Goal: Task Accomplishment & Management: Manage account settings

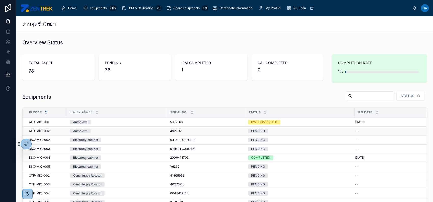
click at [127, 127] on td "Autoclave" at bounding box center [117, 131] width 100 height 9
click at [130, 123] on div "Autoclave" at bounding box center [117, 122] width 94 height 5
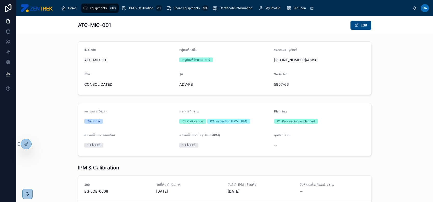
scroll to position [47, 0]
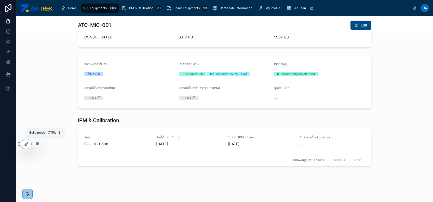
click at [25, 145] on icon at bounding box center [26, 144] width 4 height 4
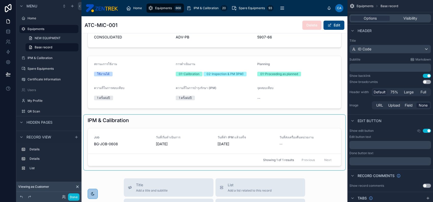
click at [132, 141] on div at bounding box center [215, 143] width 262 height 56
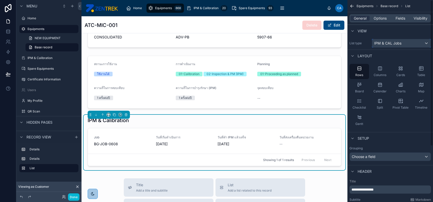
click at [421, 43] on div "IPM & CAL Jobs" at bounding box center [401, 43] width 59 height 8
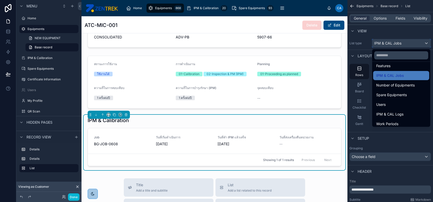
scroll to position [68, 0]
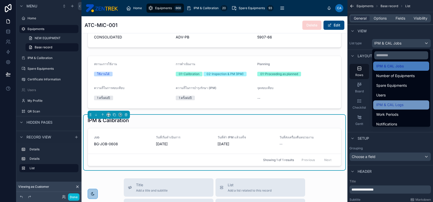
click at [412, 106] on div "IPM & CAL Logs" at bounding box center [401, 105] width 50 height 6
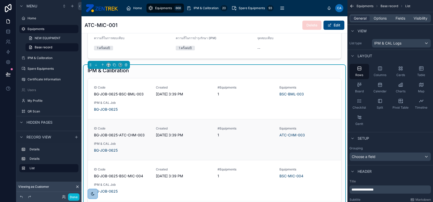
scroll to position [115, 0]
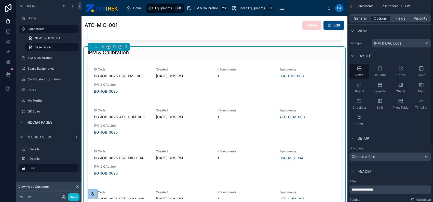
click at [379, 19] on span "Options" at bounding box center [380, 18] width 13 height 5
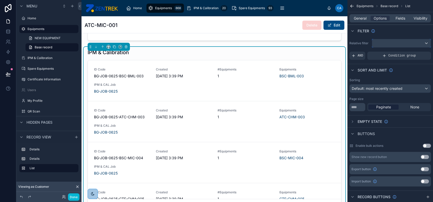
click at [420, 42] on div "scrollable content" at bounding box center [401, 43] width 59 height 8
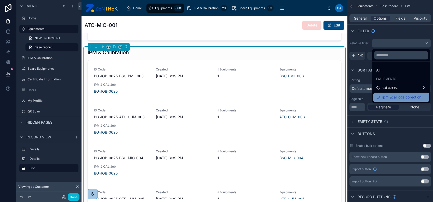
click at [402, 98] on span "ipm &cal logs collection" at bounding box center [402, 97] width 39 height 6
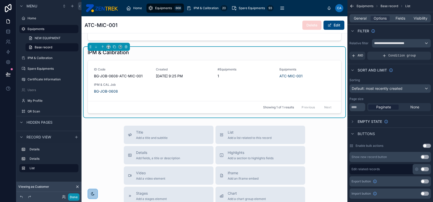
click at [74, 197] on button "Done" at bounding box center [73, 197] width 11 height 7
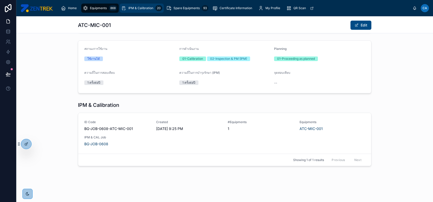
click at [124, 9] on icon "scrollable content" at bounding box center [123, 8] width 5 height 5
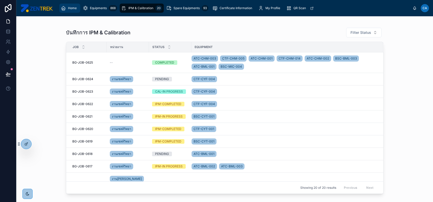
click at [73, 7] on span "Home" at bounding box center [72, 8] width 9 height 4
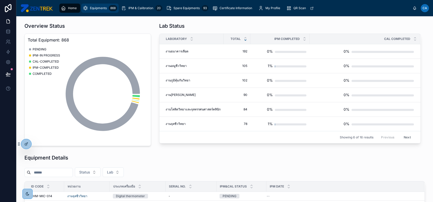
click at [95, 9] on span "Equipments" at bounding box center [98, 8] width 17 height 4
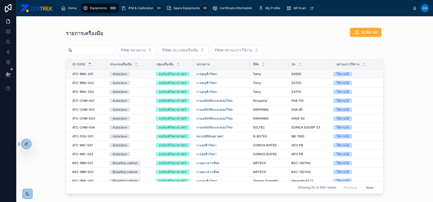
click at [239, 73] on div "งานอณูชีววิทยา" at bounding box center [222, 74] width 50 height 4
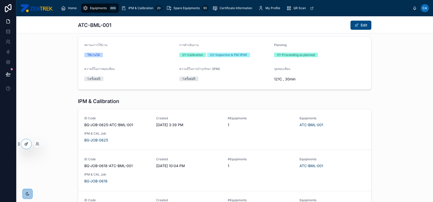
click at [27, 144] on icon at bounding box center [27, 143] width 1 height 1
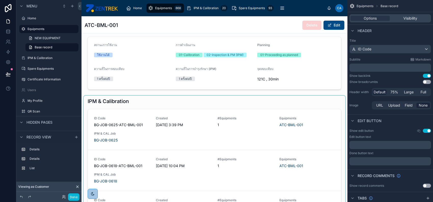
click at [160, 133] on div at bounding box center [215, 180] width 262 height 169
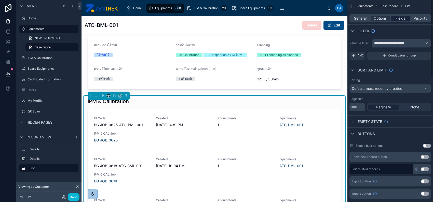
click at [404, 18] on span "Fields" at bounding box center [401, 18] width 10 height 5
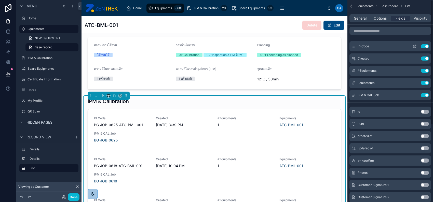
click at [426, 46] on button "Use setting" at bounding box center [425, 46] width 8 height 4
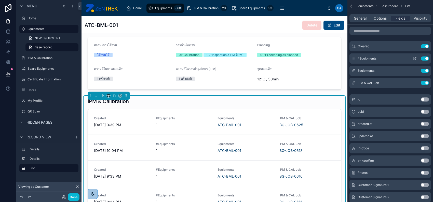
click at [424, 59] on button "Use setting" at bounding box center [425, 59] width 8 height 4
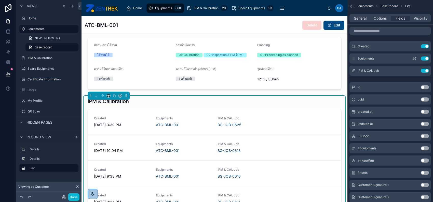
click at [424, 59] on button "Use setting" at bounding box center [425, 59] width 8 height 4
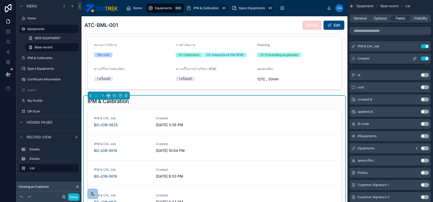
click at [421, 58] on button "Use setting" at bounding box center [425, 59] width 8 height 4
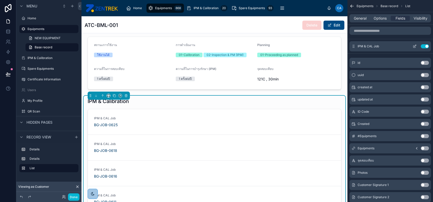
click at [415, 46] on icon "scrollable content" at bounding box center [415, 46] width 2 height 2
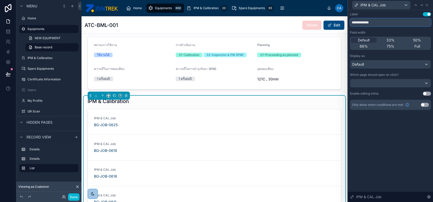
drag, startPoint x: 370, startPoint y: 22, endPoint x: 352, endPoint y: 21, distance: 17.4
click at [352, 21] on input "**********" at bounding box center [390, 22] width 81 height 8
type input "***"
click at [428, 5] on icon at bounding box center [427, 5] width 4 height 4
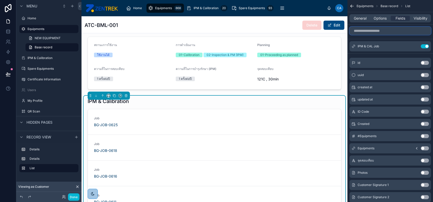
click at [381, 29] on input "scrollable content" at bounding box center [391, 31] width 82 height 8
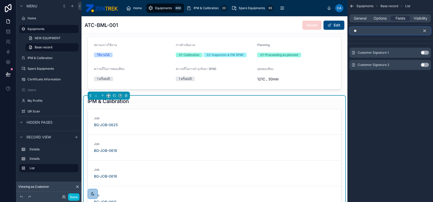
type input "*"
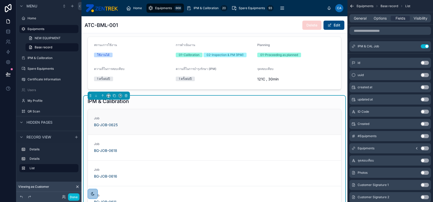
click at [168, 128] on link "Job BG-JOB-0625" at bounding box center [214, 121] width 253 height 25
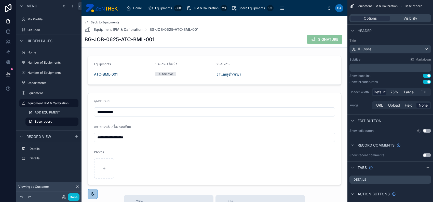
click at [107, 22] on span "Back to Equipments" at bounding box center [105, 22] width 29 height 4
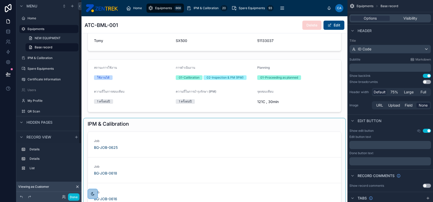
scroll to position [68, 0]
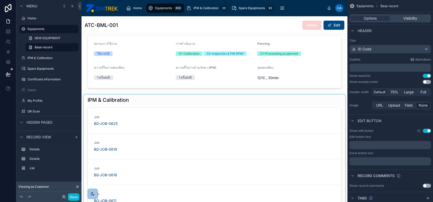
click at [188, 115] on div at bounding box center [215, 161] width 262 height 133
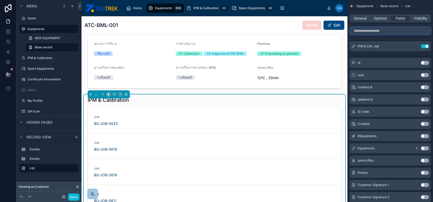
click at [392, 32] on input "scrollable content" at bounding box center [391, 31] width 82 height 8
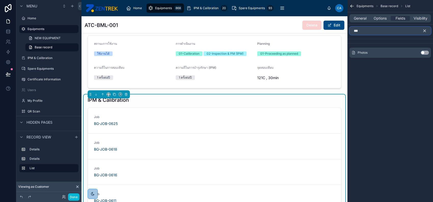
type input "***"
click at [425, 53] on button "Use setting" at bounding box center [425, 53] width 8 height 4
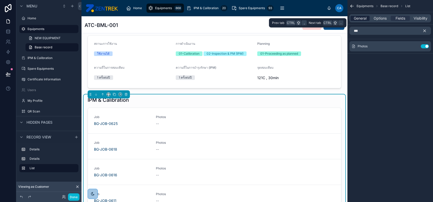
click at [359, 20] on span "General" at bounding box center [360, 18] width 13 height 5
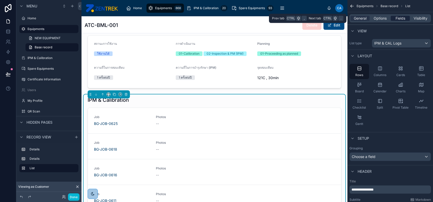
click at [396, 20] on span "Fields" at bounding box center [401, 18] width 10 height 5
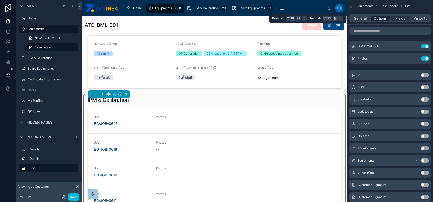
click at [384, 20] on span "Options" at bounding box center [380, 18] width 13 height 5
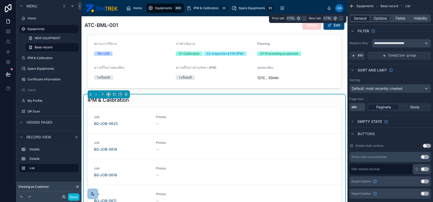
click at [365, 20] on span "General" at bounding box center [360, 18] width 13 height 5
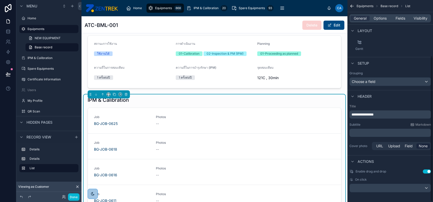
scroll to position [77, 0]
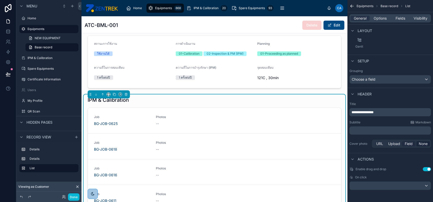
click at [406, 143] on span "Field" at bounding box center [409, 143] width 8 height 5
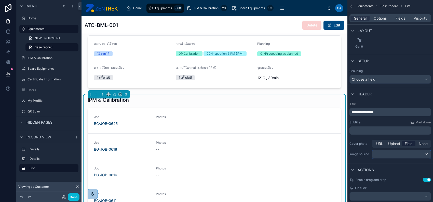
click at [413, 152] on div "scrollable content" at bounding box center [401, 154] width 59 height 8
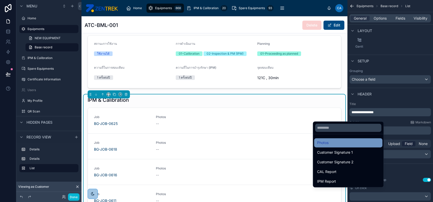
click at [362, 144] on div "Photos" at bounding box center [348, 143] width 62 height 6
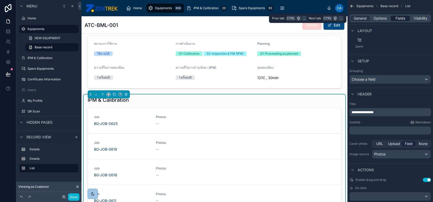
click at [401, 16] on span "Fields" at bounding box center [401, 18] width 10 height 5
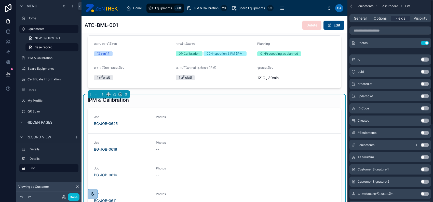
scroll to position [0, 0]
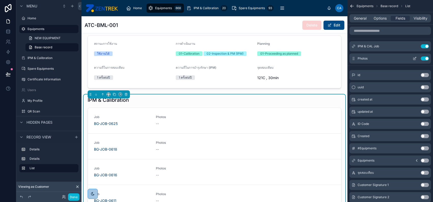
click at [425, 57] on button "Use setting" at bounding box center [425, 59] width 8 height 4
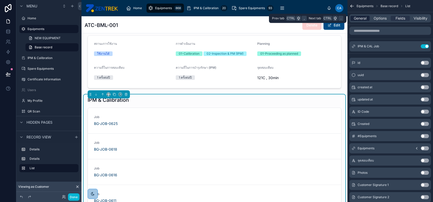
click at [362, 20] on span "General" at bounding box center [360, 18] width 13 height 5
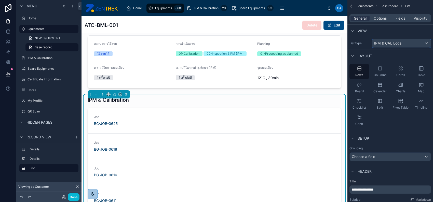
click at [389, 43] on span "IPM & CAL Logs" at bounding box center [387, 43] width 27 height 5
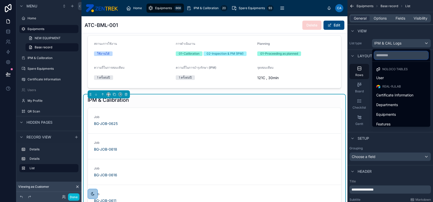
click at [390, 53] on input "text" at bounding box center [401, 55] width 54 height 8
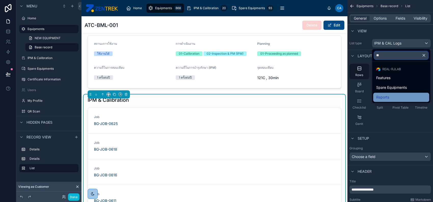
type input "**"
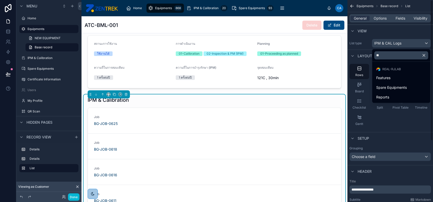
click at [424, 55] on icon "button" at bounding box center [424, 55] width 2 height 2
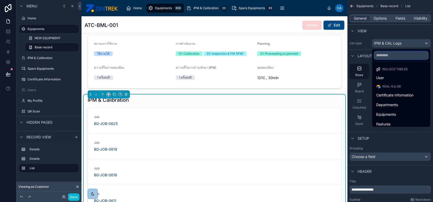
click at [408, 57] on input "text" at bounding box center [401, 55] width 54 height 8
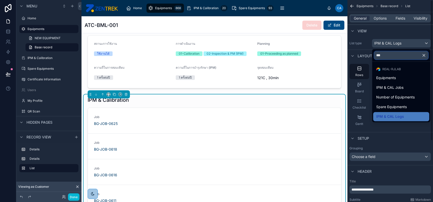
click at [390, 54] on input "***" at bounding box center [401, 55] width 54 height 8
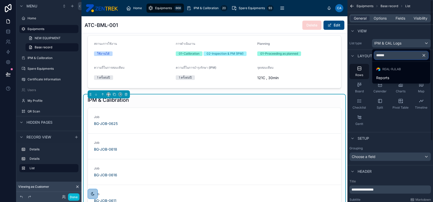
type input "******"
click at [392, 148] on div "scrollable content" at bounding box center [216, 101] width 433 height 202
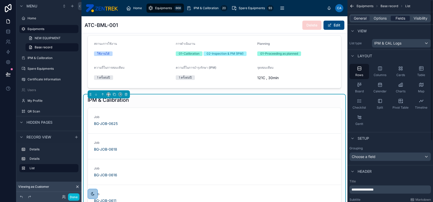
click at [398, 18] on span "Fields" at bounding box center [401, 18] width 10 height 5
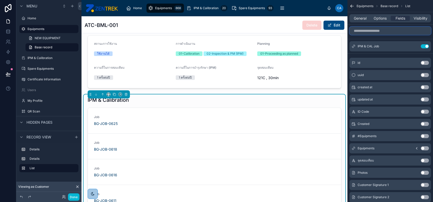
click at [393, 32] on input "scrollable content" at bounding box center [391, 31] width 82 height 8
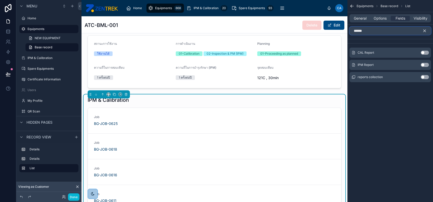
type input "******"
click at [424, 66] on button "Use setting" at bounding box center [425, 65] width 8 height 4
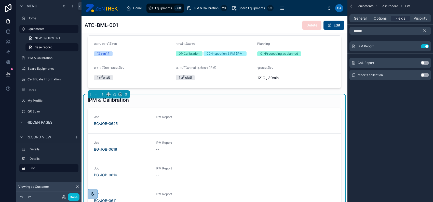
click at [425, 63] on button "Use setting" at bounding box center [425, 63] width 8 height 4
click at [424, 30] on icon "scrollable content" at bounding box center [425, 31] width 2 height 2
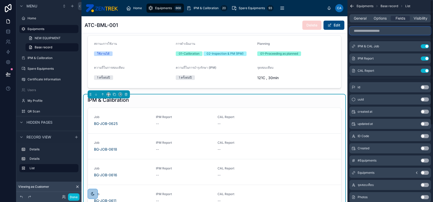
click at [408, 30] on input "scrollable content" at bounding box center [391, 31] width 82 height 8
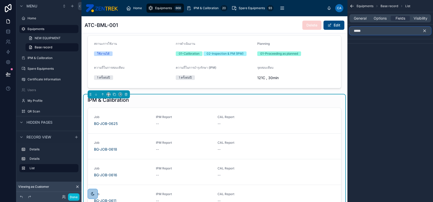
type input "******"
type input "****"
click at [424, 54] on button "Use setting" at bounding box center [425, 53] width 8 height 4
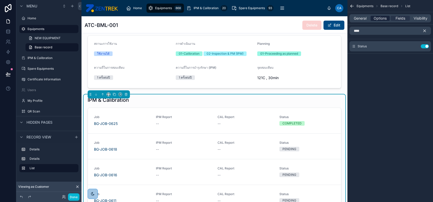
click at [375, 18] on span "Options" at bounding box center [380, 18] width 13 height 5
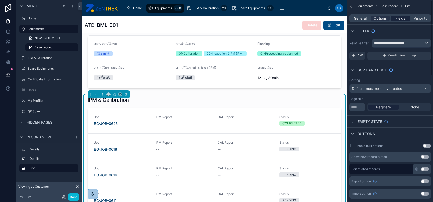
click at [397, 18] on span "Fields" at bounding box center [401, 18] width 10 height 5
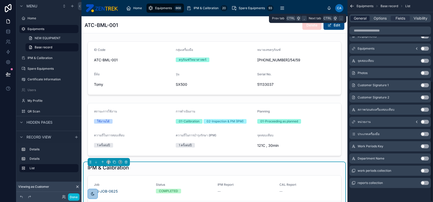
click at [357, 20] on span "General" at bounding box center [360, 18] width 13 height 5
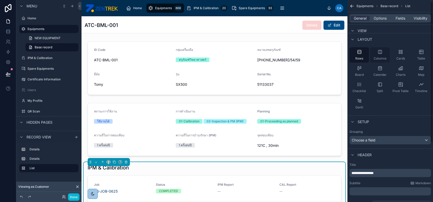
scroll to position [68, 0]
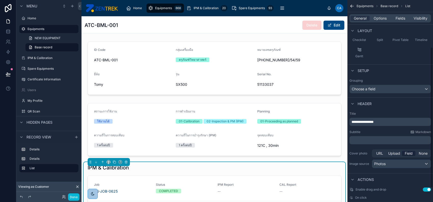
click at [378, 140] on p "﻿" at bounding box center [391, 140] width 79 height 5
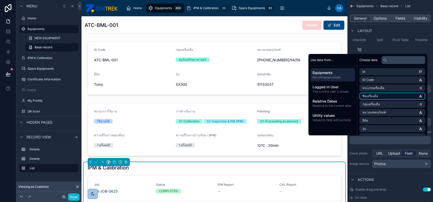
scroll to position [34, 0]
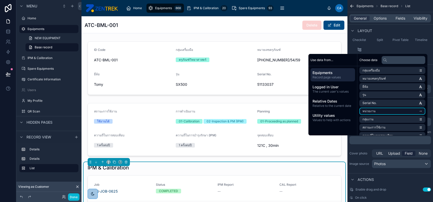
click at [387, 110] on li "หน่วยงาน" at bounding box center [393, 111] width 66 height 7
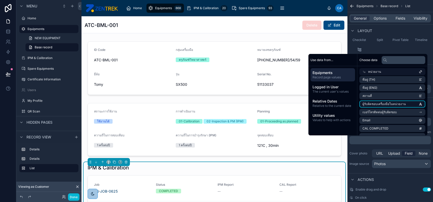
scroll to position [0, 0]
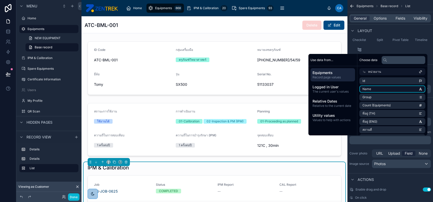
click at [402, 89] on li "Name" at bounding box center [393, 89] width 66 height 7
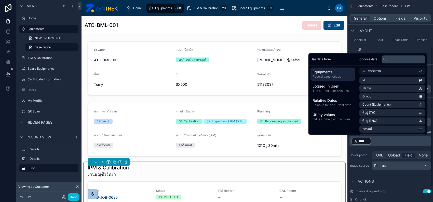
click at [411, 144] on p "﻿ **** ﻿ ﻿" at bounding box center [391, 141] width 79 height 8
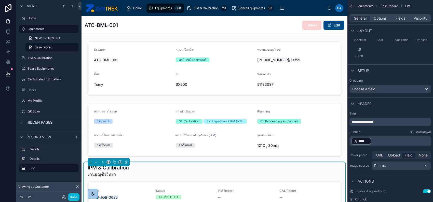
click at [411, 144] on p "﻿ **** ﻿ ﻿" at bounding box center [391, 141] width 79 height 8
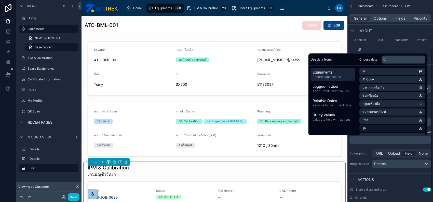
scroll to position [68, 0]
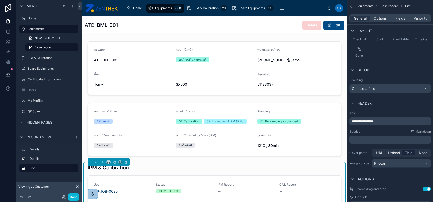
click at [212, 27] on div "ATC-BML-001 Delete Edit" at bounding box center [215, 25] width 260 height 10
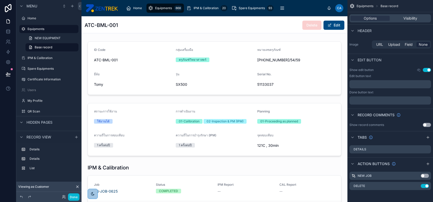
click at [251, 33] on div "ATC-BML-001 Delete Edit" at bounding box center [215, 24] width 266 height 17
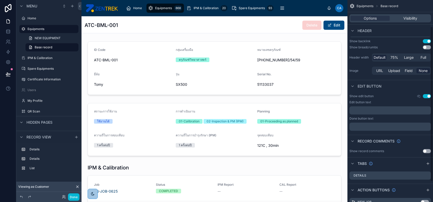
scroll to position [0, 0]
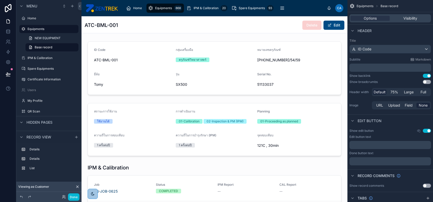
click at [381, 69] on p "﻿" at bounding box center [391, 67] width 79 height 5
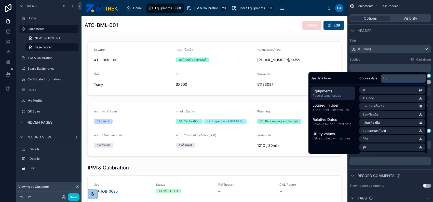
click at [394, 81] on input "text" at bounding box center [404, 78] width 44 height 8
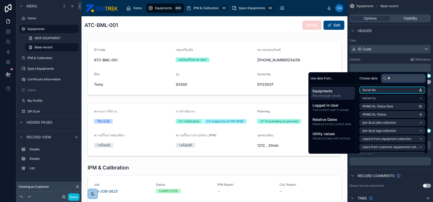
type input "*"
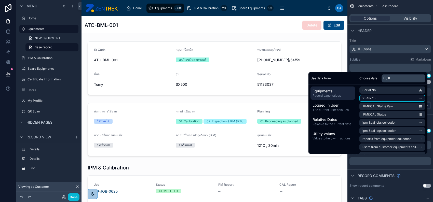
click at [388, 96] on li "หน่วยงาน" at bounding box center [393, 98] width 66 height 7
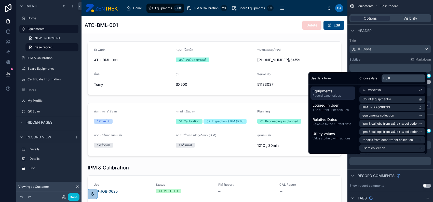
click at [381, 89] on div "หน่วยงาน" at bounding box center [393, 90] width 66 height 7
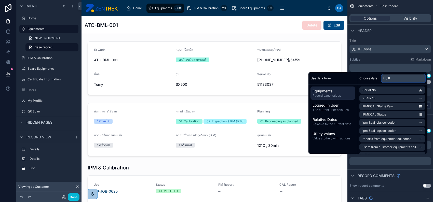
click at [389, 78] on input "*" at bounding box center [404, 78] width 44 height 8
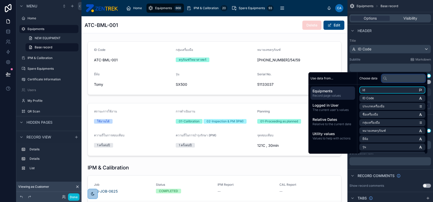
type input "*"
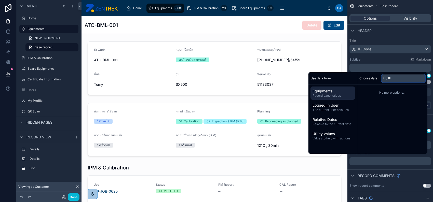
type input "*"
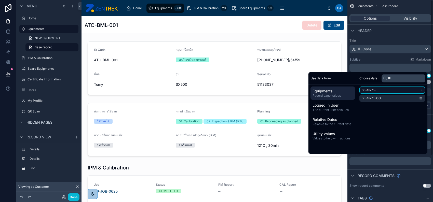
click at [401, 92] on li "หน่วยงาน" at bounding box center [393, 90] width 66 height 7
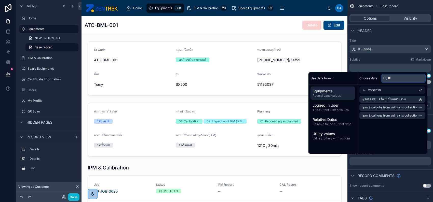
click at [400, 80] on input "**" at bounding box center [404, 78] width 44 height 8
type input "*"
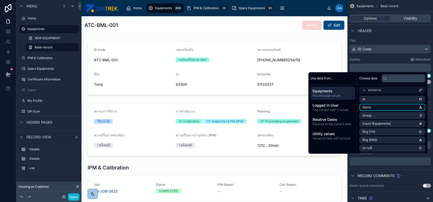
click at [402, 107] on li "Name" at bounding box center [393, 107] width 66 height 7
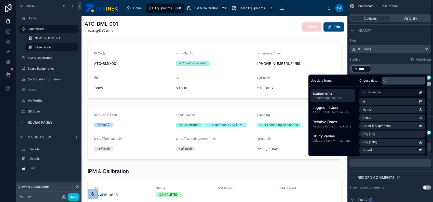
click at [388, 69] on p "﻿ **** ﻿ ﻿" at bounding box center [391, 69] width 79 height 8
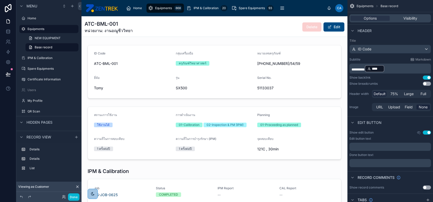
click at [351, 69] on div "********* **** ﻿ ﻿" at bounding box center [391, 69] width 82 height 10
click at [352, 69] on span "*********" at bounding box center [358, 70] width 13 height 4
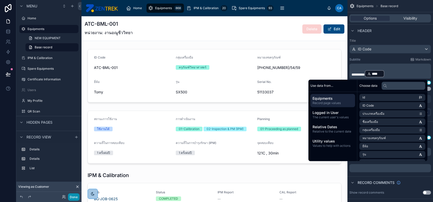
click at [76, 200] on button "Done" at bounding box center [73, 197] width 11 height 7
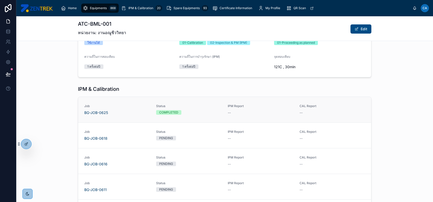
scroll to position [132, 0]
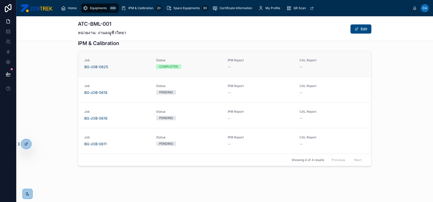
click at [214, 68] on div "COMPLETED" at bounding box center [189, 66] width 66 height 5
click at [219, 70] on link "Job BG-JOB-0625 Status COMPLETED IPM Report -- CAL Report --" at bounding box center [224, 63] width 293 height 25
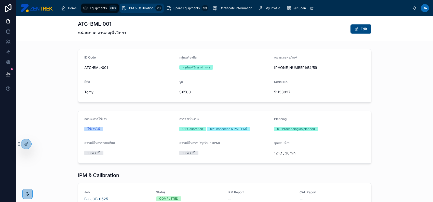
click at [146, 7] on span "IPM & Calibration" at bounding box center [140, 8] width 25 height 4
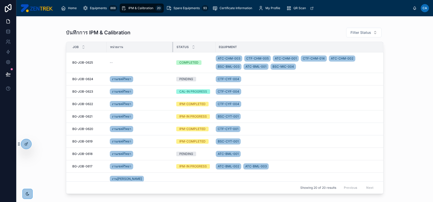
drag, startPoint x: 144, startPoint y: 47, endPoint x: 173, endPoint y: 49, distance: 28.3
click at [173, 49] on div at bounding box center [173, 47] width 2 height 10
click at [26, 144] on icon at bounding box center [26, 144] width 4 height 4
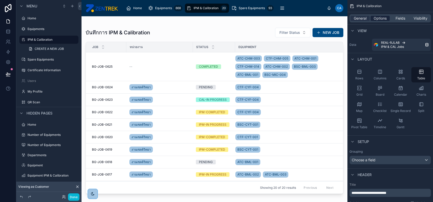
click at [378, 19] on span "Options" at bounding box center [380, 18] width 13 height 5
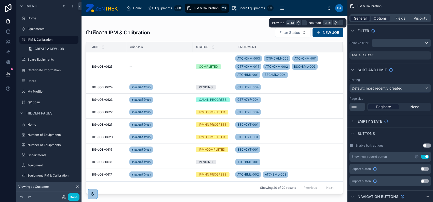
click at [366, 19] on span "General" at bounding box center [360, 18] width 13 height 5
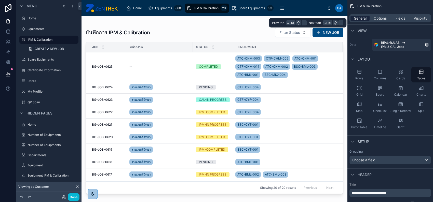
click at [363, 18] on span "General" at bounding box center [360, 18] width 13 height 5
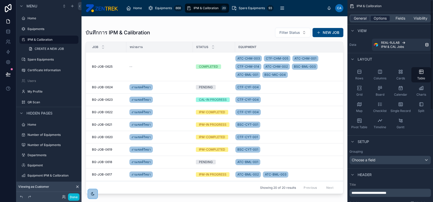
click at [381, 20] on span "Options" at bounding box center [380, 18] width 13 height 5
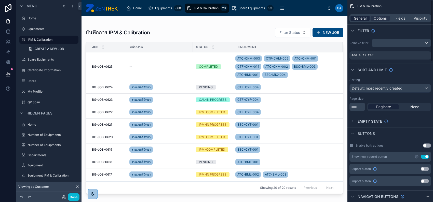
click at [360, 16] on span "General" at bounding box center [360, 18] width 13 height 5
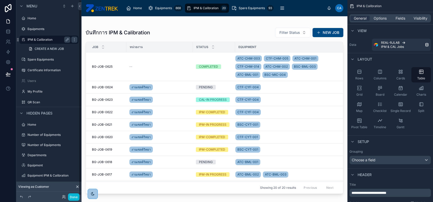
click at [55, 42] on label "IPM & Calibration" at bounding box center [48, 40] width 41 height 4
click at [51, 32] on div "Equipments" at bounding box center [49, 29] width 43 height 6
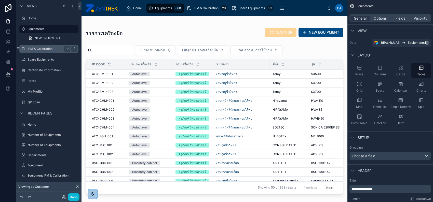
click at [46, 48] on label "IPM & Calibration" at bounding box center [48, 49] width 41 height 4
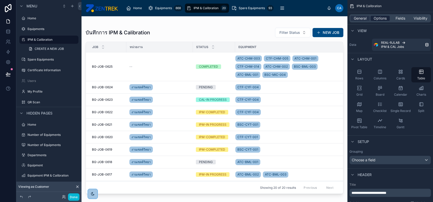
click at [377, 17] on span "Options" at bounding box center [380, 18] width 13 height 5
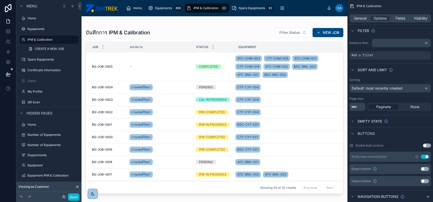
click at [222, 34] on div at bounding box center [215, 106] width 266 height 180
click at [77, 197] on button "Done" at bounding box center [73, 197] width 11 height 7
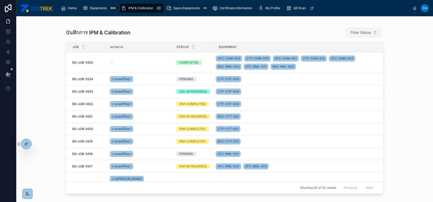
click at [373, 31] on button "Filter Status" at bounding box center [363, 33] width 35 height 10
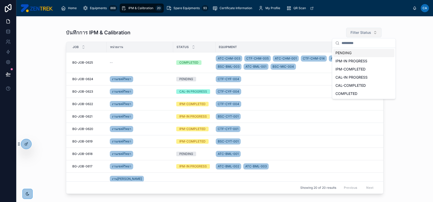
click at [373, 31] on button "Filter Status" at bounding box center [363, 33] width 35 height 10
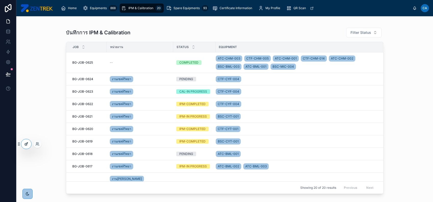
click at [26, 144] on icon at bounding box center [26, 144] width 4 height 4
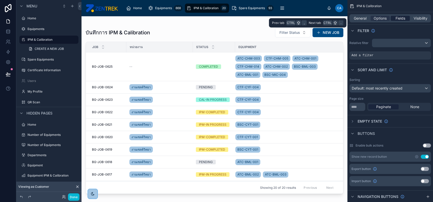
click at [400, 17] on span "Fields" at bounding box center [401, 18] width 10 height 5
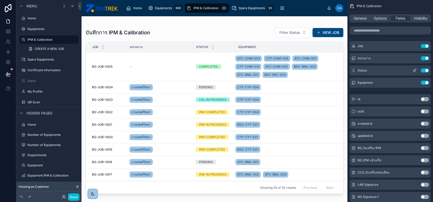
click at [423, 71] on button "Use setting" at bounding box center [425, 71] width 8 height 4
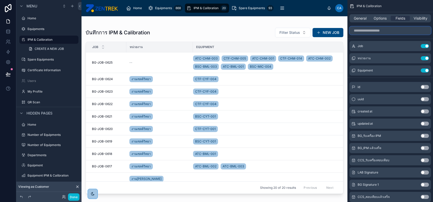
click at [401, 30] on input "scrollable content" at bounding box center [391, 31] width 82 height 8
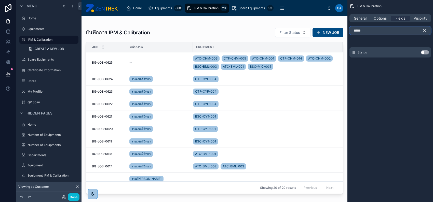
type input "*****"
click at [427, 51] on button "Use setting" at bounding box center [425, 52] width 8 height 4
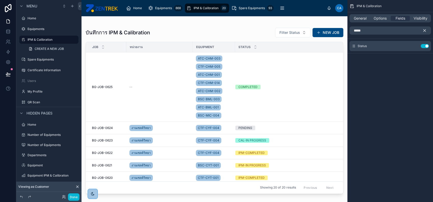
click at [423, 29] on icon "scrollable content" at bounding box center [425, 30] width 5 height 5
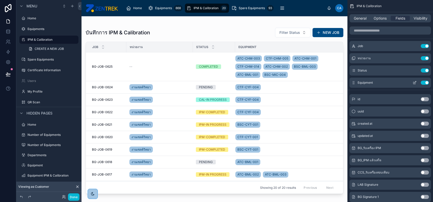
click at [424, 83] on button "Use setting" at bounding box center [425, 83] width 8 height 4
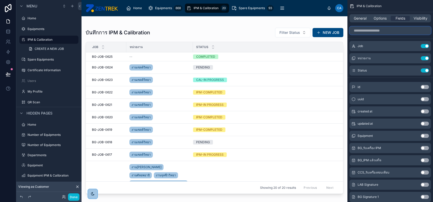
click at [386, 33] on input "scrollable content" at bounding box center [391, 31] width 82 height 8
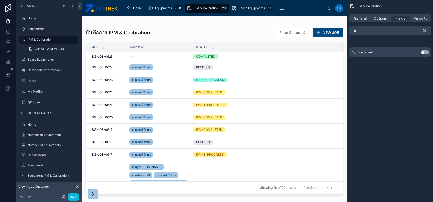
type input "**"
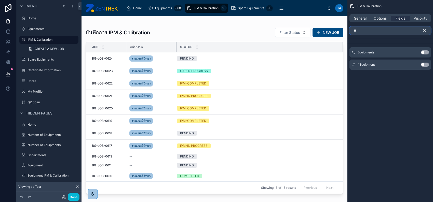
drag, startPoint x: 192, startPoint y: 45, endPoint x: 176, endPoint y: 45, distance: 16.1
click at [176, 45] on div at bounding box center [177, 47] width 2 height 10
click at [426, 63] on button "Use setting" at bounding box center [425, 65] width 8 height 4
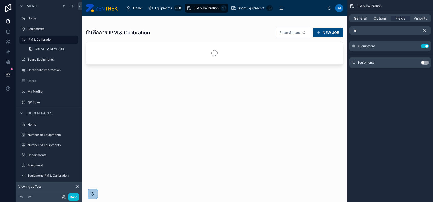
click at [423, 31] on icon "scrollable content" at bounding box center [425, 30] width 5 height 5
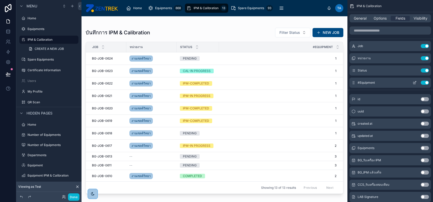
click at [414, 82] on icon "scrollable content" at bounding box center [415, 83] width 2 height 2
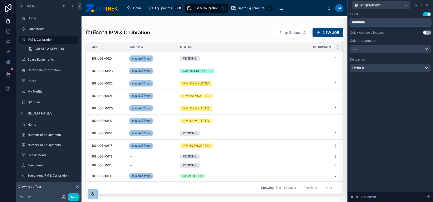
click at [349, 21] on div "**********" at bounding box center [390, 47] width 85 height 74
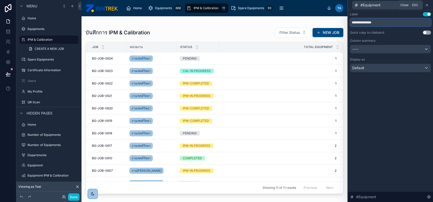
type input "**********"
click at [429, 3] on icon at bounding box center [427, 5] width 4 height 4
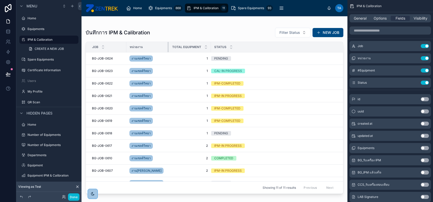
drag, startPoint x: 176, startPoint y: 46, endPoint x: 166, endPoint y: 46, distance: 10.2
click at [168, 46] on div at bounding box center [169, 47] width 2 height 10
click at [394, 33] on input "scrollable content" at bounding box center [391, 31] width 82 height 8
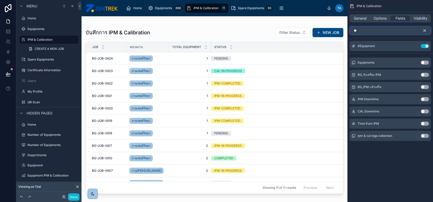
type input "*"
type input "***"
click at [425, 74] on button "Use setting" at bounding box center [425, 75] width 8 height 4
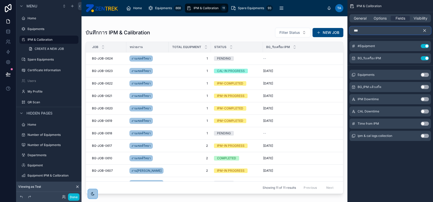
click at [386, 34] on input "***" at bounding box center [391, 31] width 82 height 8
drag, startPoint x: 379, startPoint y: 32, endPoint x: 350, endPoint y: 32, distance: 29.6
click at [350, 32] on input "***" at bounding box center [391, 31] width 82 height 8
click at [416, 57] on icon "scrollable content" at bounding box center [416, 57] width 1 height 1
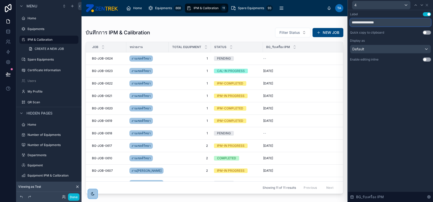
drag, startPoint x: 371, startPoint y: 23, endPoint x: 333, endPoint y: 22, distance: 38.0
click at [333, 22] on div "**********" at bounding box center [216, 101] width 433 height 202
click at [388, 24] on input "***" at bounding box center [390, 22] width 81 height 8
type input "*********"
click at [421, 51] on div "Default" at bounding box center [390, 49] width 81 height 8
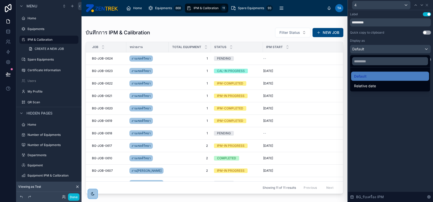
click at [421, 51] on div at bounding box center [390, 101] width 85 height 202
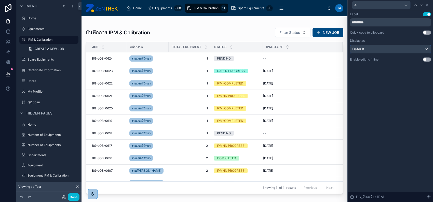
click at [421, 51] on div "Default" at bounding box center [390, 49] width 81 height 8
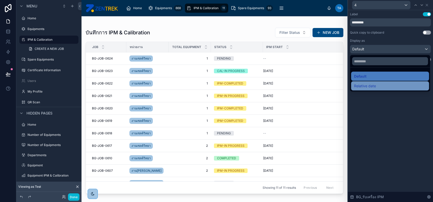
click at [379, 85] on div "Relative date" at bounding box center [390, 86] width 72 height 6
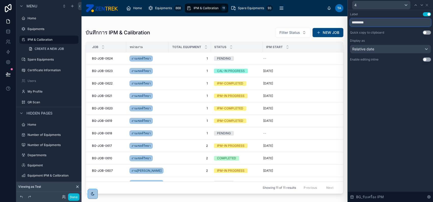
click at [371, 24] on input "*********" at bounding box center [390, 22] width 81 height 8
click at [365, 20] on input "*********" at bounding box center [390, 22] width 81 height 8
click at [369, 85] on div "Label Use setting ********* Quick copy to clipboard Use setting Display as Rela…" at bounding box center [390, 106] width 85 height 192
click at [169, 46] on th "Total Equipment" at bounding box center [190, 47] width 42 height 10
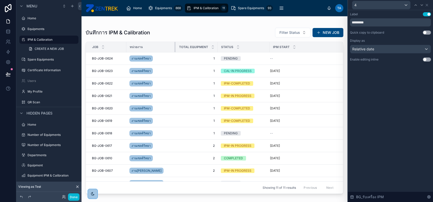
drag, startPoint x: 165, startPoint y: 45, endPoint x: 174, endPoint y: 47, distance: 9.0
click at [175, 47] on div at bounding box center [176, 47] width 2 height 10
click at [271, 47] on div at bounding box center [271, 47] width 2 height 10
click at [428, 5] on icon at bounding box center [427, 5] width 4 height 4
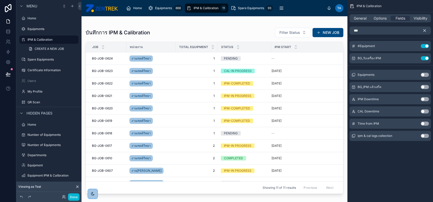
click at [423, 32] on icon "scrollable content" at bounding box center [425, 30] width 5 height 5
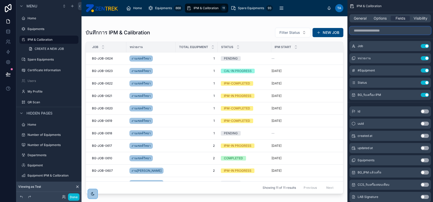
click at [395, 33] on input "scrollable content" at bounding box center [391, 31] width 82 height 8
click at [380, 20] on span "Options" at bounding box center [380, 18] width 13 height 5
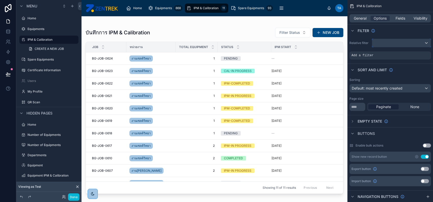
click at [382, 40] on div "scrollable content" at bounding box center [401, 43] width 59 height 8
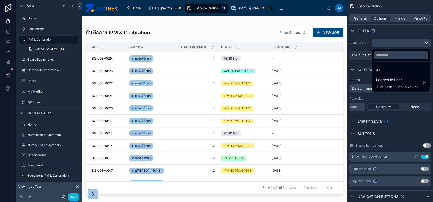
click at [382, 40] on div "scrollable content" at bounding box center [216, 101] width 433 height 202
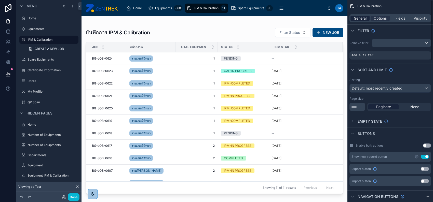
click at [357, 18] on span "General" at bounding box center [360, 18] width 13 height 5
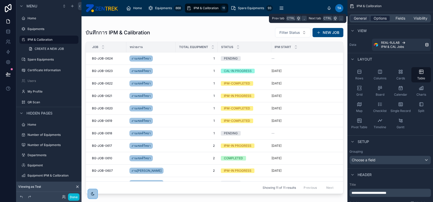
click at [374, 18] on span "Options" at bounding box center [380, 18] width 13 height 5
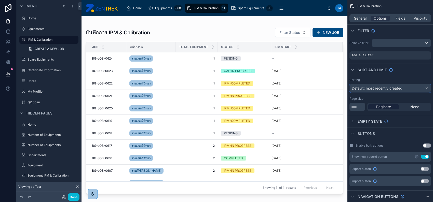
click at [373, 90] on span "Default: most recently created" at bounding box center [377, 88] width 51 height 4
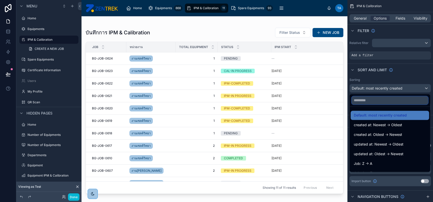
click at [376, 100] on input "text" at bounding box center [390, 100] width 76 height 8
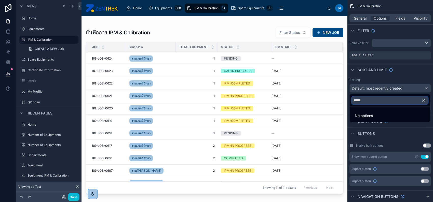
type input "******"
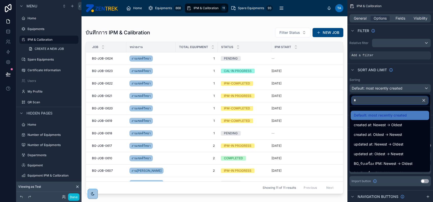
type input "**"
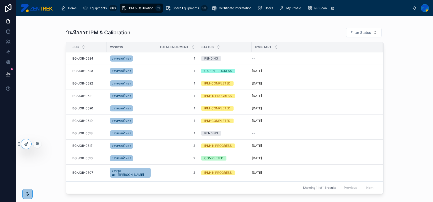
click at [29, 145] on div at bounding box center [26, 144] width 10 height 10
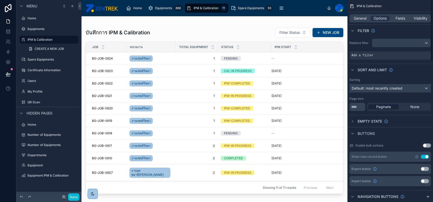
click at [382, 89] on span "Default: most recently created" at bounding box center [377, 88] width 51 height 4
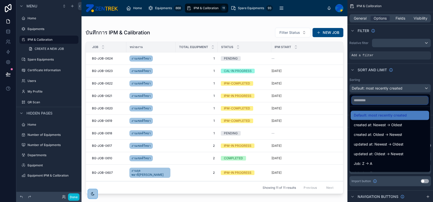
click at [379, 102] on input "text" at bounding box center [390, 100] width 76 height 8
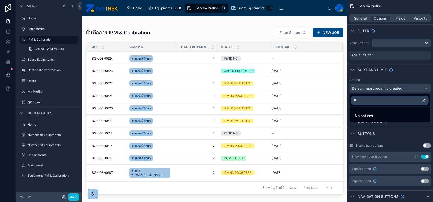
type input "*"
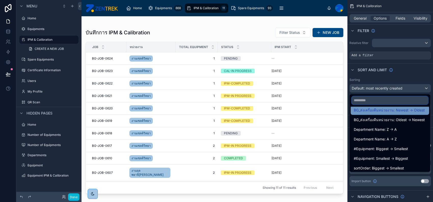
scroll to position [297, 0]
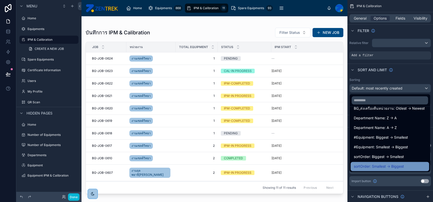
click at [406, 165] on div "sortOrder: Smallest -> Biggest" at bounding box center [390, 167] width 72 height 6
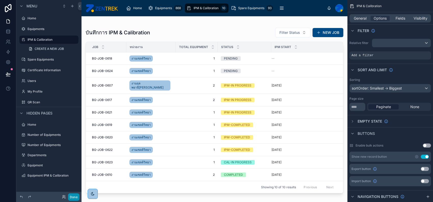
click at [74, 195] on button "Done" at bounding box center [73, 197] width 11 height 7
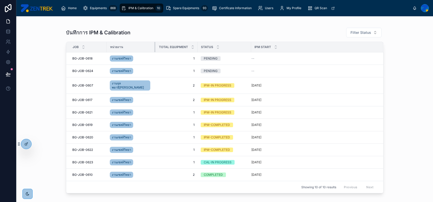
click at [154, 45] on div at bounding box center [155, 47] width 2 height 10
click at [198, 47] on tr "Job หน่วยงาน Total Equipment Status IPM Start" at bounding box center [224, 47] width 317 height 10
drag, startPoint x: 252, startPoint y: 47, endPoint x: 247, endPoint y: 47, distance: 4.9
click at [247, 47] on div at bounding box center [248, 47] width 2 height 10
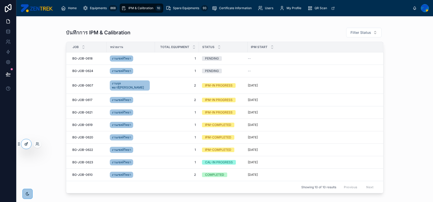
click at [27, 146] on icon at bounding box center [26, 144] width 4 height 4
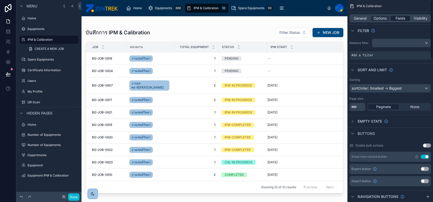
click at [396, 18] on span "Fields" at bounding box center [401, 18] width 10 height 5
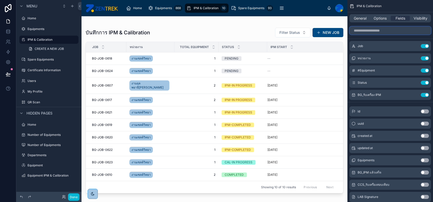
click at [378, 30] on input "scrollable content" at bounding box center [391, 31] width 82 height 8
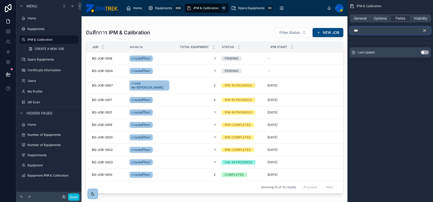
type input "***"
click at [425, 53] on button "Use setting" at bounding box center [425, 52] width 8 height 4
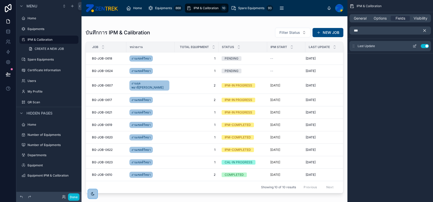
click at [415, 46] on icon "scrollable content" at bounding box center [415, 46] width 2 height 2
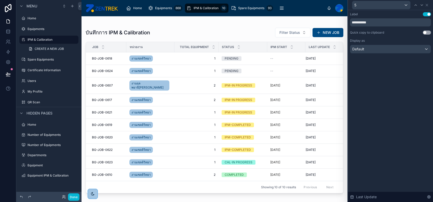
click at [391, 42] on div "Display as" at bounding box center [390, 41] width 81 height 4
click at [386, 50] on div "Default" at bounding box center [390, 49] width 81 height 8
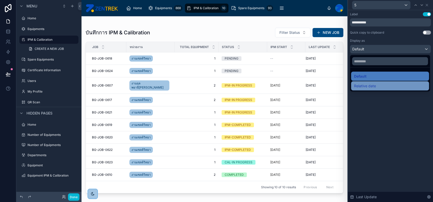
click at [378, 84] on div "Relative date" at bounding box center [390, 86] width 72 height 6
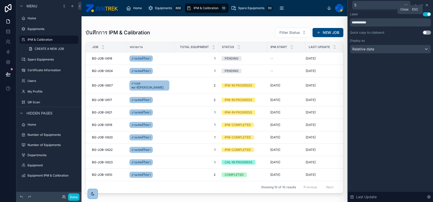
click at [427, 5] on icon at bounding box center [427, 5] width 4 height 4
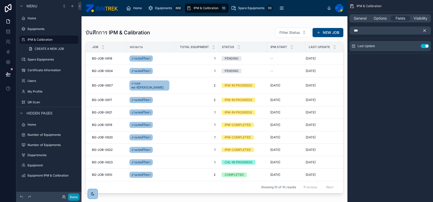
click at [74, 196] on button "Done" at bounding box center [73, 197] width 11 height 7
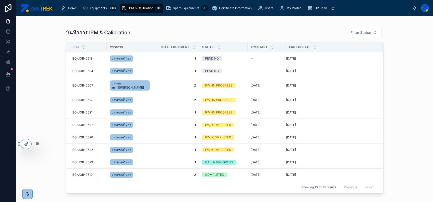
click at [29, 144] on div at bounding box center [26, 144] width 10 height 10
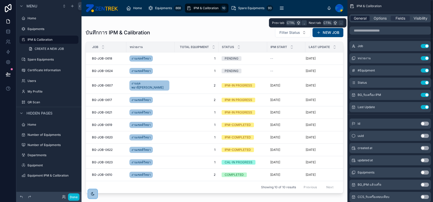
click at [364, 18] on span "General" at bounding box center [360, 18] width 13 height 5
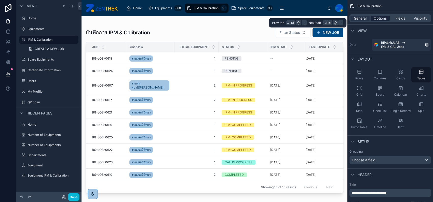
click at [372, 18] on div "Options" at bounding box center [380, 18] width 19 height 5
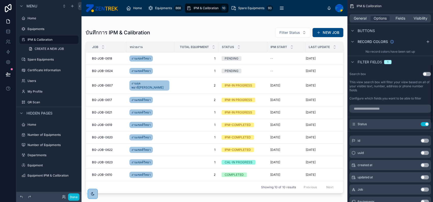
scroll to position [238, 0]
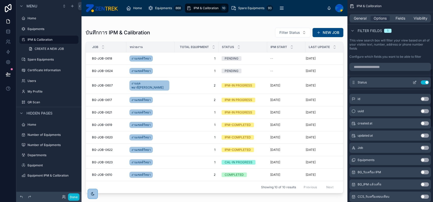
click at [415, 81] on icon "scrollable content" at bounding box center [415, 83] width 4 height 4
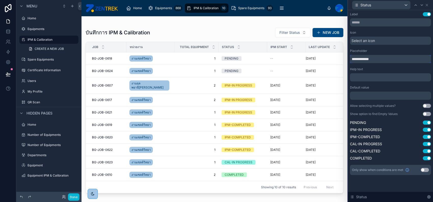
click at [356, 58] on input "**********" at bounding box center [390, 59] width 81 height 8
type input "******"
click at [426, 5] on icon at bounding box center [427, 5] width 4 height 4
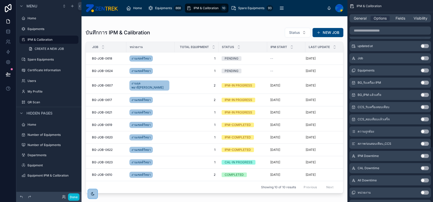
scroll to position [272, 0]
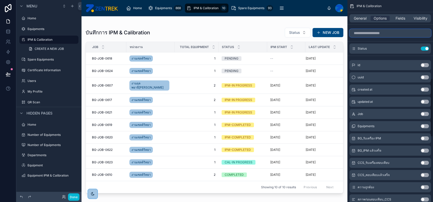
click at [391, 29] on input "scrollable content" at bounding box center [391, 33] width 82 height 8
type input "*"
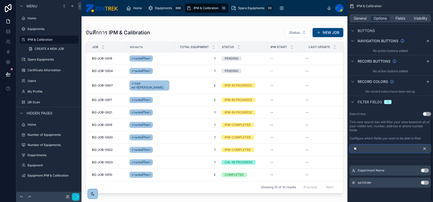
scroll to position [155, 0]
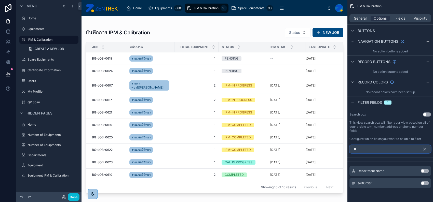
type input "*"
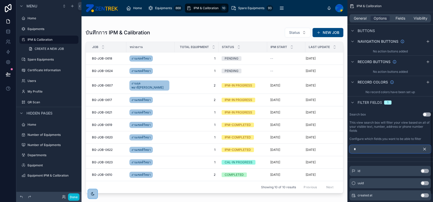
scroll to position [272, 0]
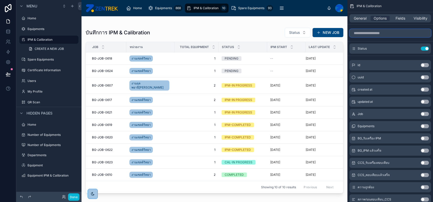
type input "*"
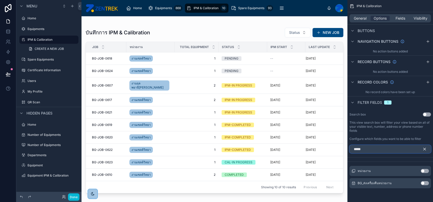
type input "*****"
click at [425, 171] on button "Use setting" at bounding box center [425, 171] width 8 height 4
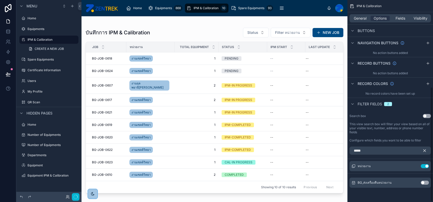
scroll to position [153, 0]
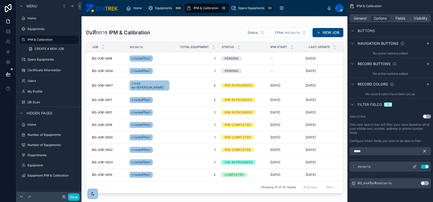
click at [413, 166] on icon "scrollable content" at bounding box center [415, 167] width 4 height 4
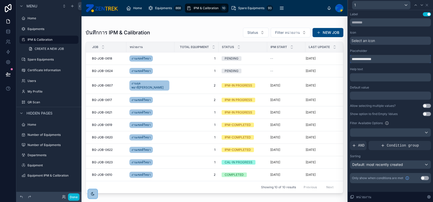
click at [357, 58] on input "**********" at bounding box center [390, 59] width 81 height 8
click at [357, 59] on input "**********" at bounding box center [390, 59] width 81 height 8
type input "********"
click at [426, 6] on icon at bounding box center [427, 5] width 2 height 2
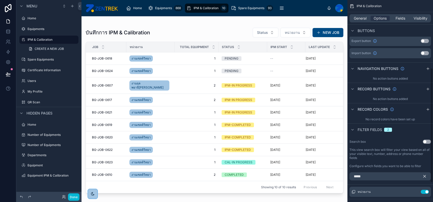
scroll to position [120, 0]
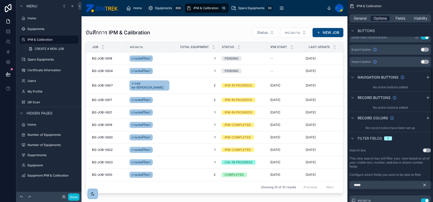
click at [380, 18] on span "Options" at bounding box center [380, 18] width 13 height 5
click at [363, 16] on span "General" at bounding box center [360, 18] width 13 height 5
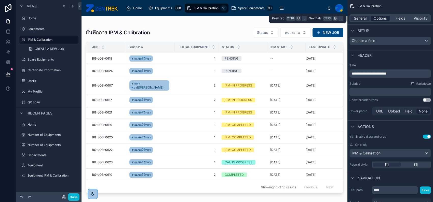
click at [382, 19] on span "Options" at bounding box center [380, 18] width 13 height 5
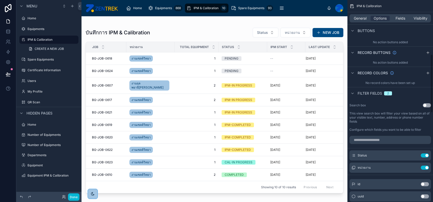
scroll to position [188, 0]
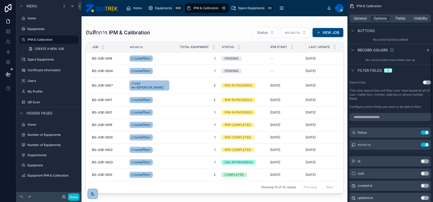
click at [426, 83] on button "Use setting" at bounding box center [427, 83] width 8 height 4
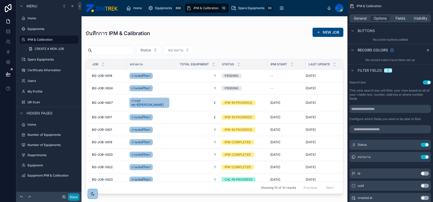
click at [72, 195] on button "Done" at bounding box center [73, 197] width 11 height 7
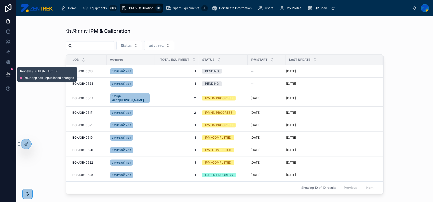
click at [11, 69] on div at bounding box center [12, 69] width 2 height 2
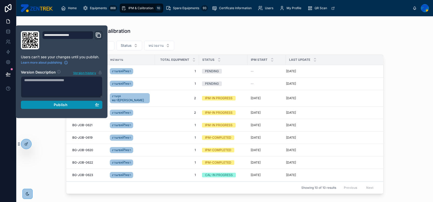
click at [49, 103] on div "Publish" at bounding box center [61, 105] width 75 height 5
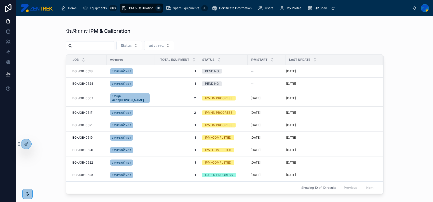
click at [50, 131] on div "บันทึกการ IPM & Calibration Status หน่วยงาน Job หน่วยงาน Total Equipment Status…" at bounding box center [224, 109] width 417 height 186
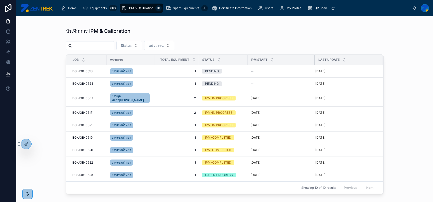
drag, startPoint x: 285, startPoint y: 59, endPoint x: 315, endPoint y: 59, distance: 30.6
click at [315, 59] on div at bounding box center [315, 60] width 2 height 10
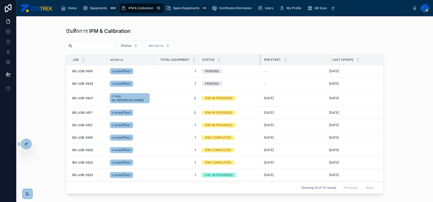
drag, startPoint x: 247, startPoint y: 59, endPoint x: 260, endPoint y: 60, distance: 13.3
click at [260, 60] on div at bounding box center [261, 60] width 2 height 10
drag, startPoint x: 328, startPoint y: 58, endPoint x: 322, endPoint y: 58, distance: 5.9
click at [322, 58] on div at bounding box center [323, 60] width 2 height 10
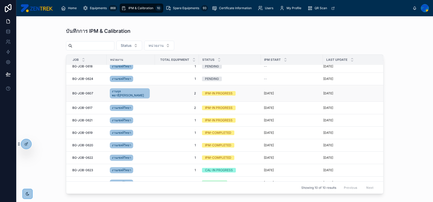
scroll to position [7, 0]
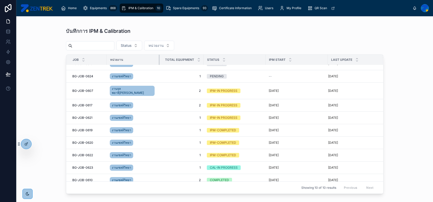
drag, startPoint x: 153, startPoint y: 60, endPoint x: 158, endPoint y: 60, distance: 4.8
click at [158, 60] on th "หน่วยงาน" at bounding box center [133, 60] width 53 height 10
drag, startPoint x: 265, startPoint y: 60, endPoint x: 261, endPoint y: 60, distance: 3.8
click at [263, 60] on div at bounding box center [264, 60] width 2 height 10
